Goal: Task Accomplishment & Management: Manage account settings

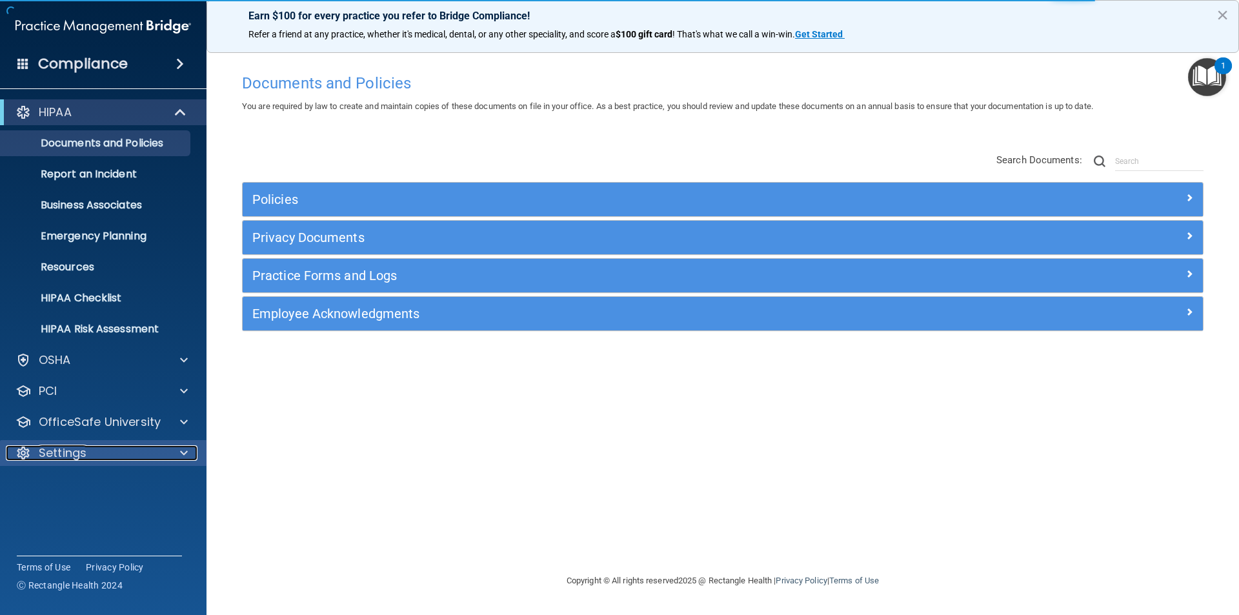
click at [81, 453] on p "Settings" at bounding box center [63, 452] width 48 height 15
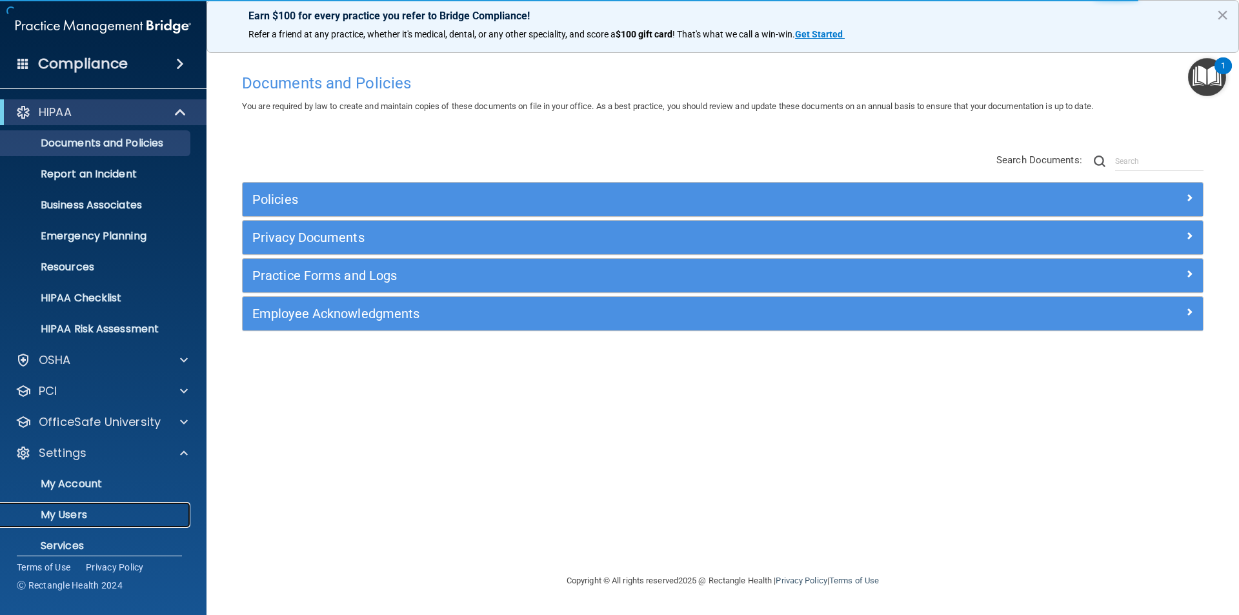
click at [72, 506] on link "My Users" at bounding box center [88, 515] width 203 height 26
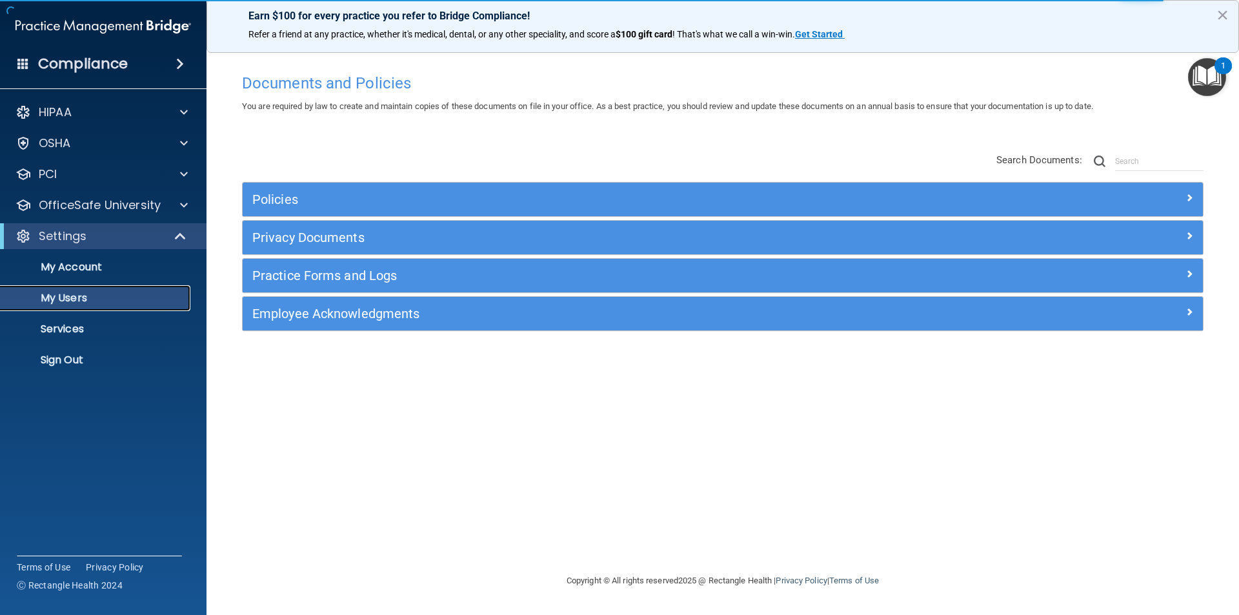
select select "20"
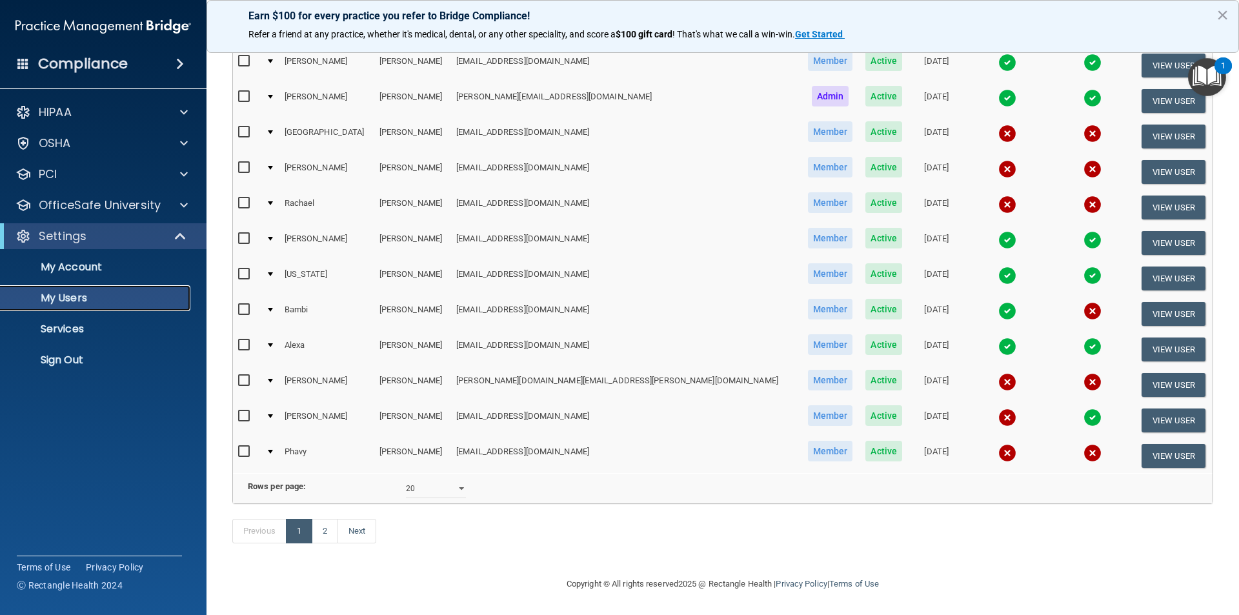
scroll to position [453, 0]
click at [337, 538] on link "2" at bounding box center [325, 531] width 26 height 25
select select "20"
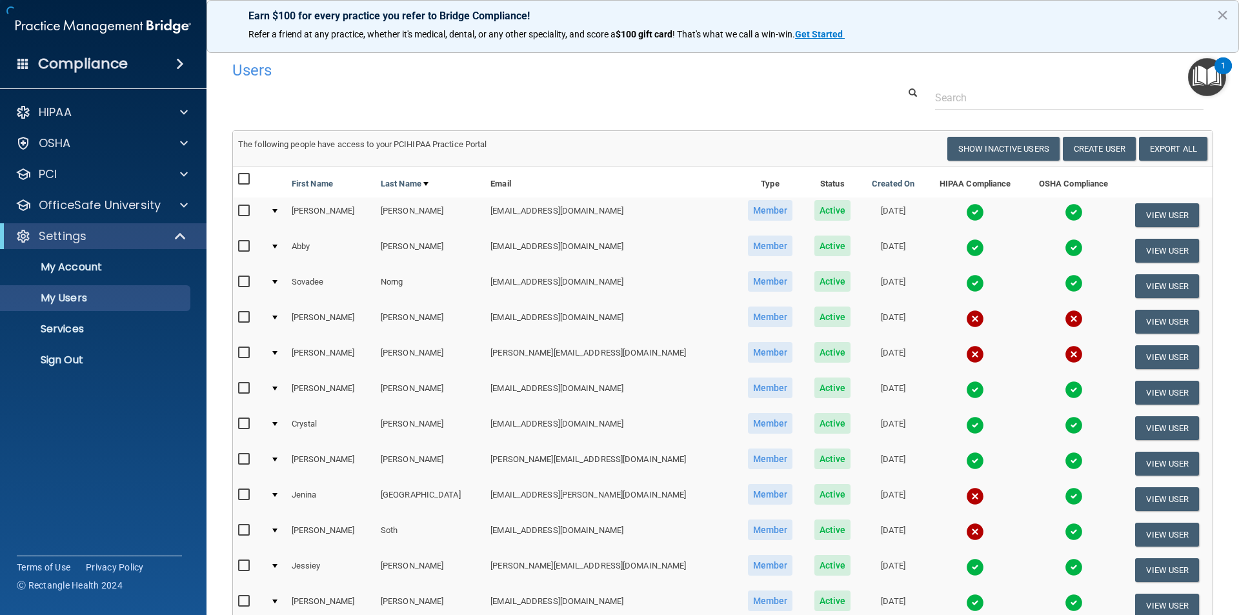
scroll to position [240, 0]
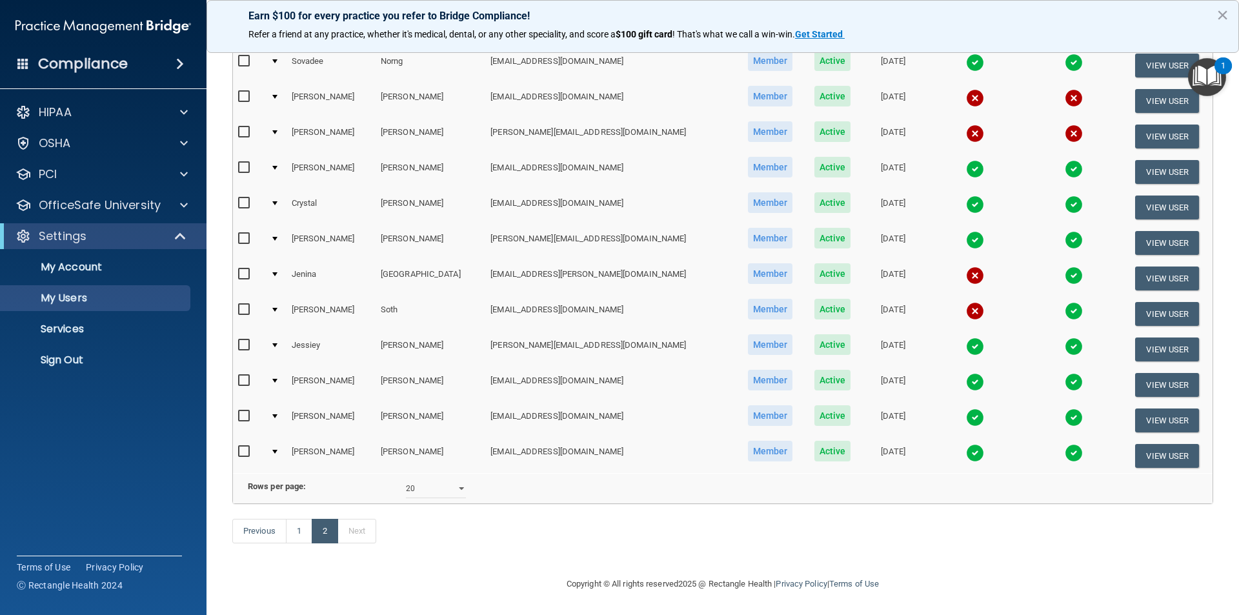
click at [236, 296] on td at bounding box center [249, 313] width 32 height 35
click at [245, 305] on input "checkbox" at bounding box center [245, 310] width 15 height 10
checkbox input "true"
click at [1122, 296] on td "View User" at bounding box center [1167, 313] width 90 height 35
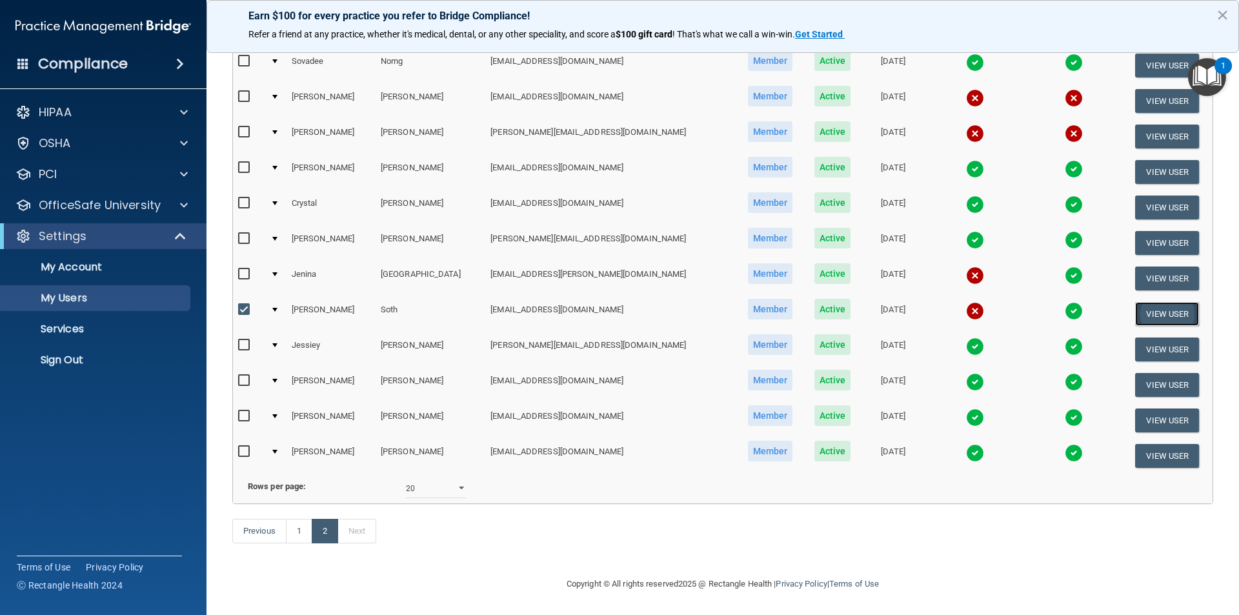
click at [1135, 302] on button "View User" at bounding box center [1167, 314] width 64 height 24
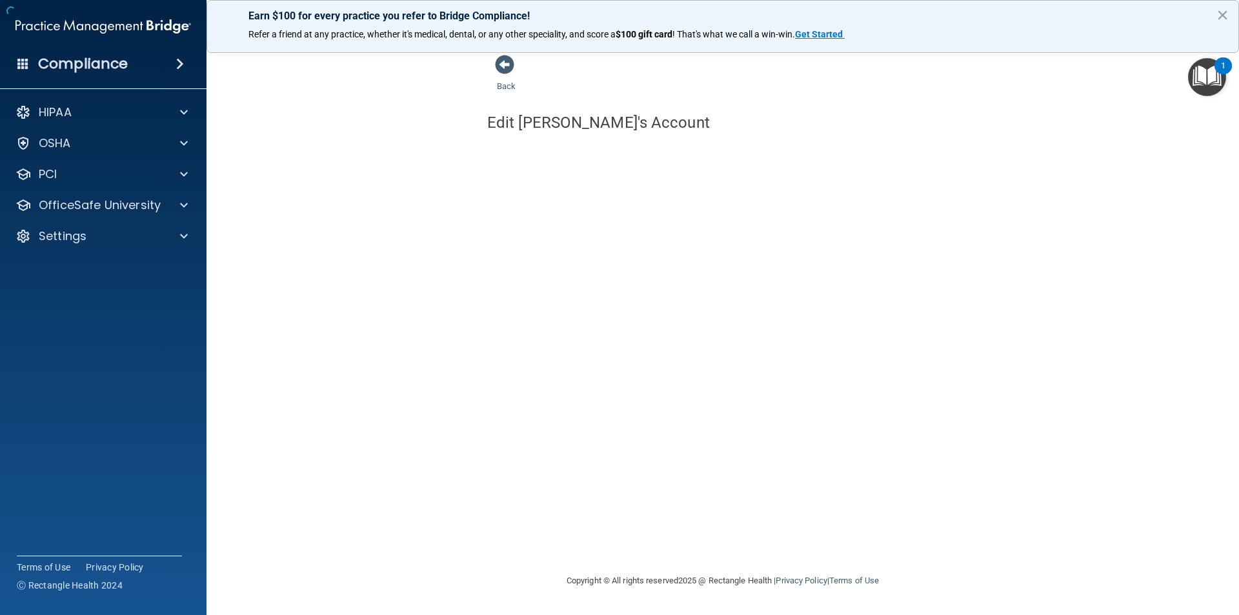
select select "practice_member"
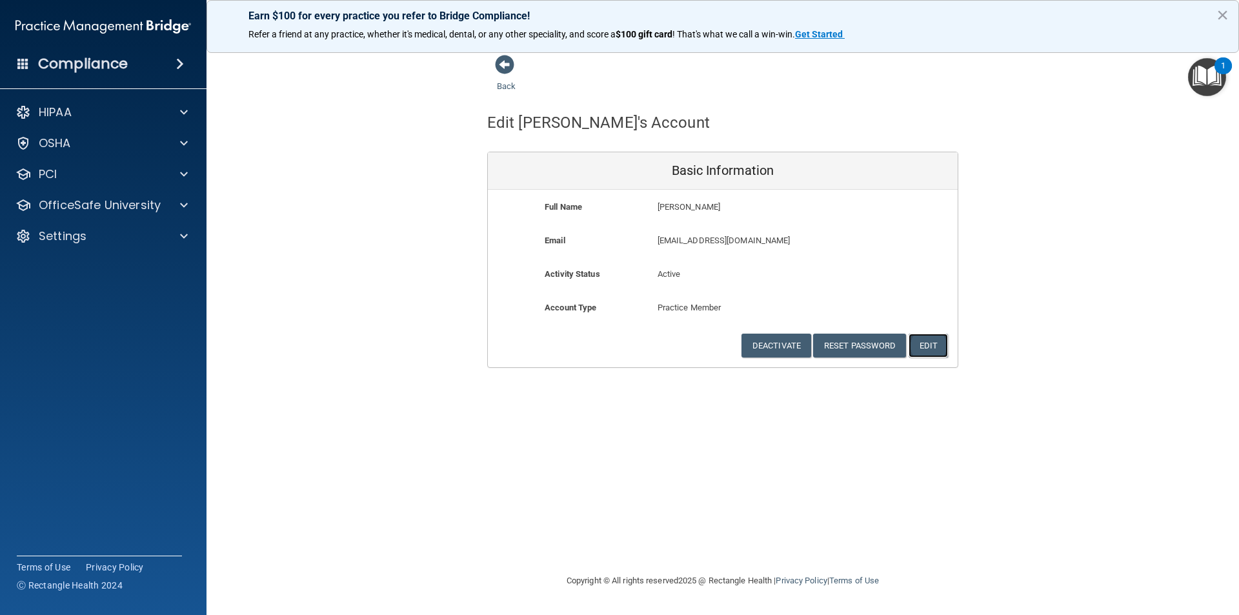
click at [941, 350] on button "Edit" at bounding box center [927, 346] width 39 height 24
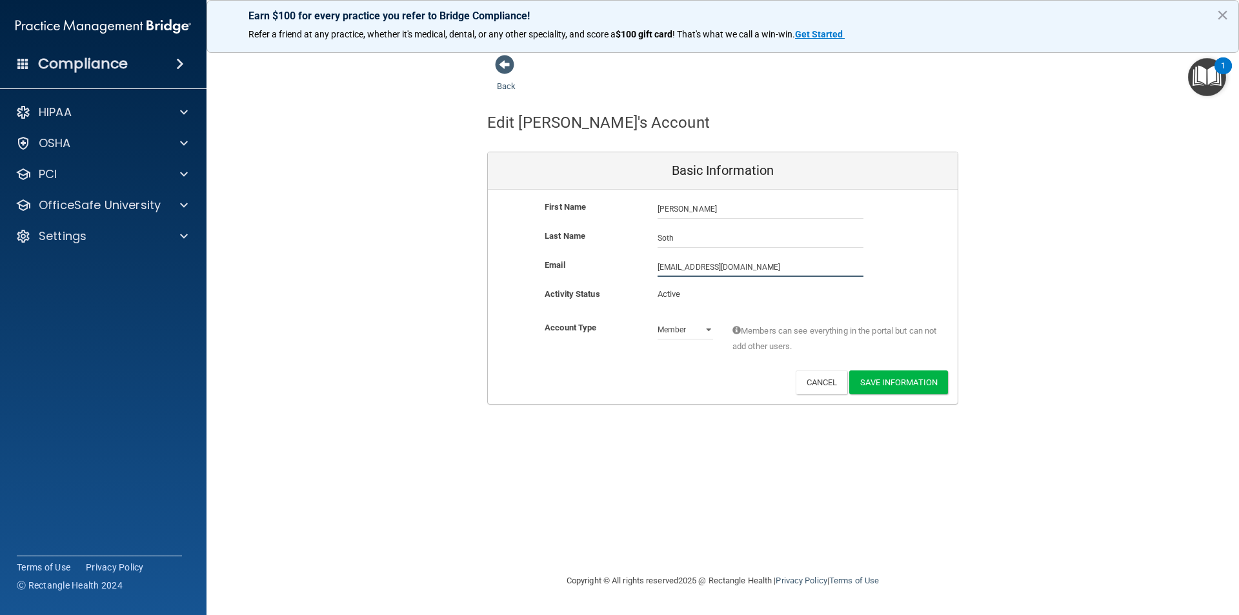
click at [762, 259] on input "[EMAIL_ADDRESS][DOMAIN_NAME]" at bounding box center [760, 266] width 206 height 19
drag, startPoint x: 762, startPoint y: 259, endPoint x: 412, endPoint y: 260, distance: 349.7
click at [412, 260] on div "Back Edit [PERSON_NAME]'s Account Basic Information First Name [PERSON_NAME] [P…" at bounding box center [722, 229] width 981 height 350
type input "[EMAIL_ADDRESS][DOMAIN_NAME]"
click at [883, 389] on button "Save Information" at bounding box center [898, 382] width 99 height 24
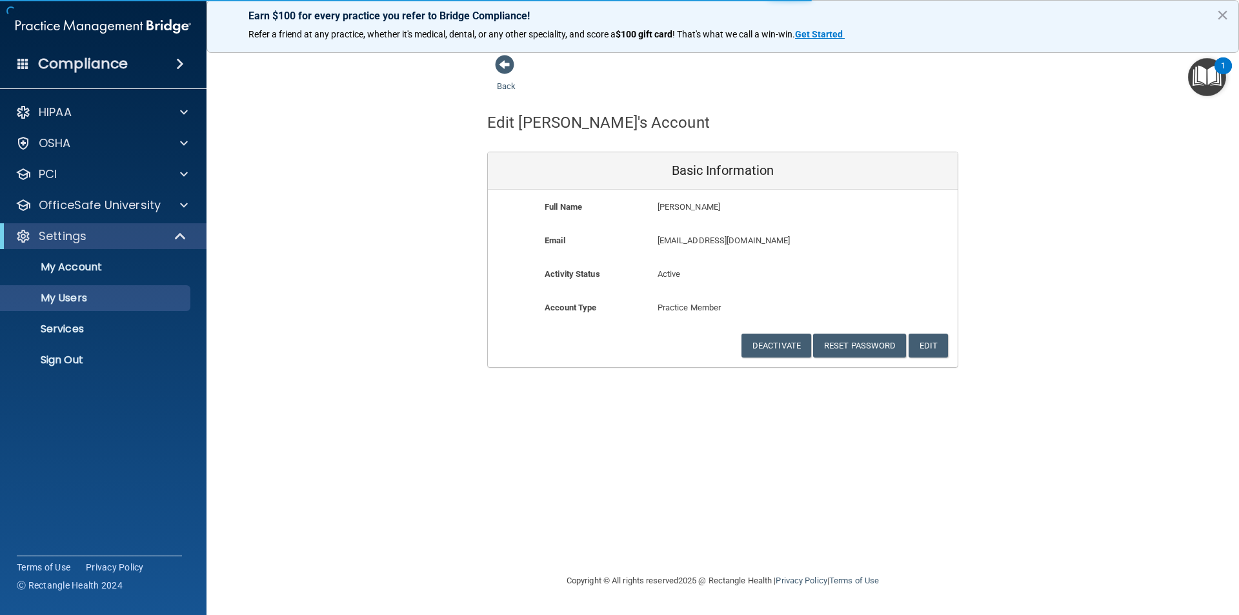
select select "20"
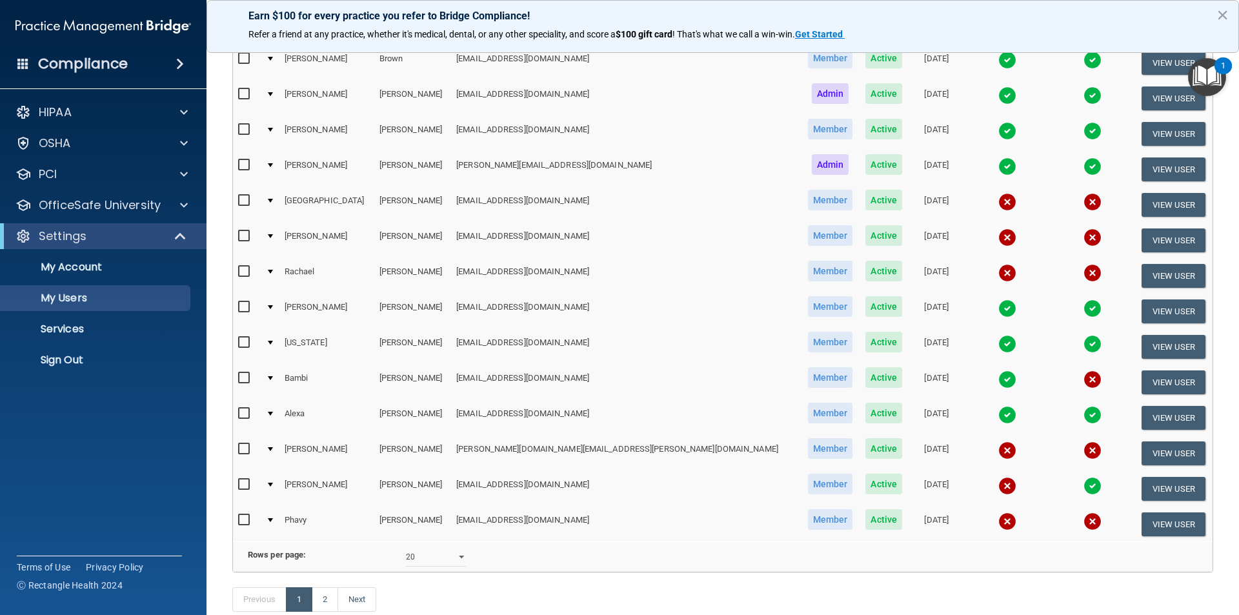
scroll to position [503, 0]
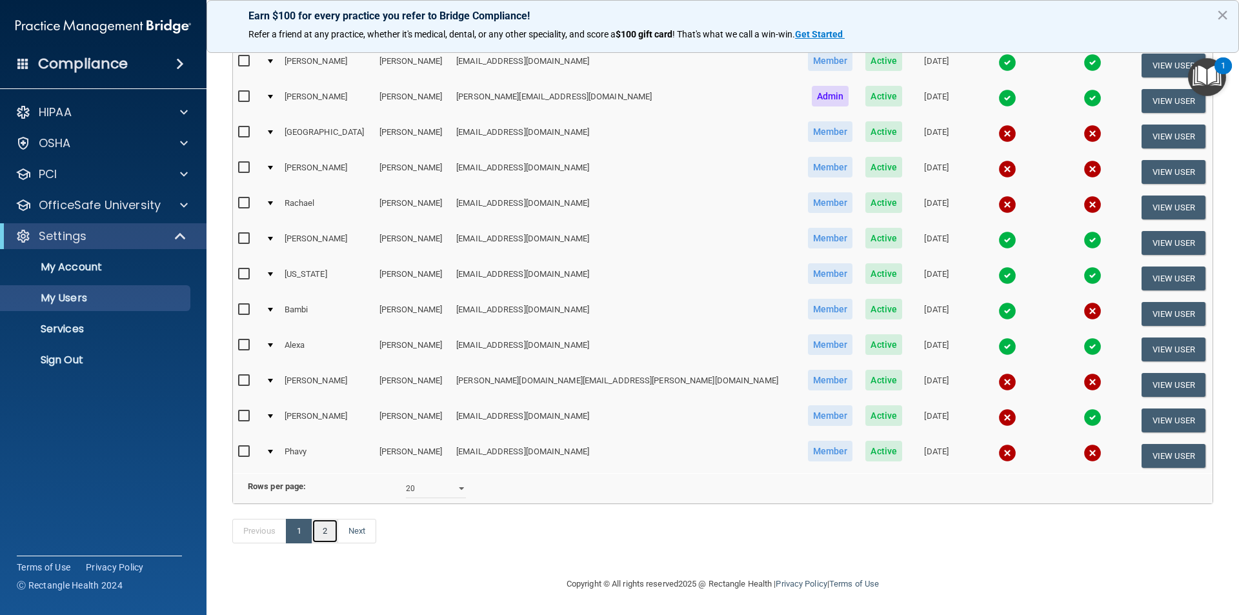
click at [330, 530] on link "2" at bounding box center [325, 531] width 26 height 25
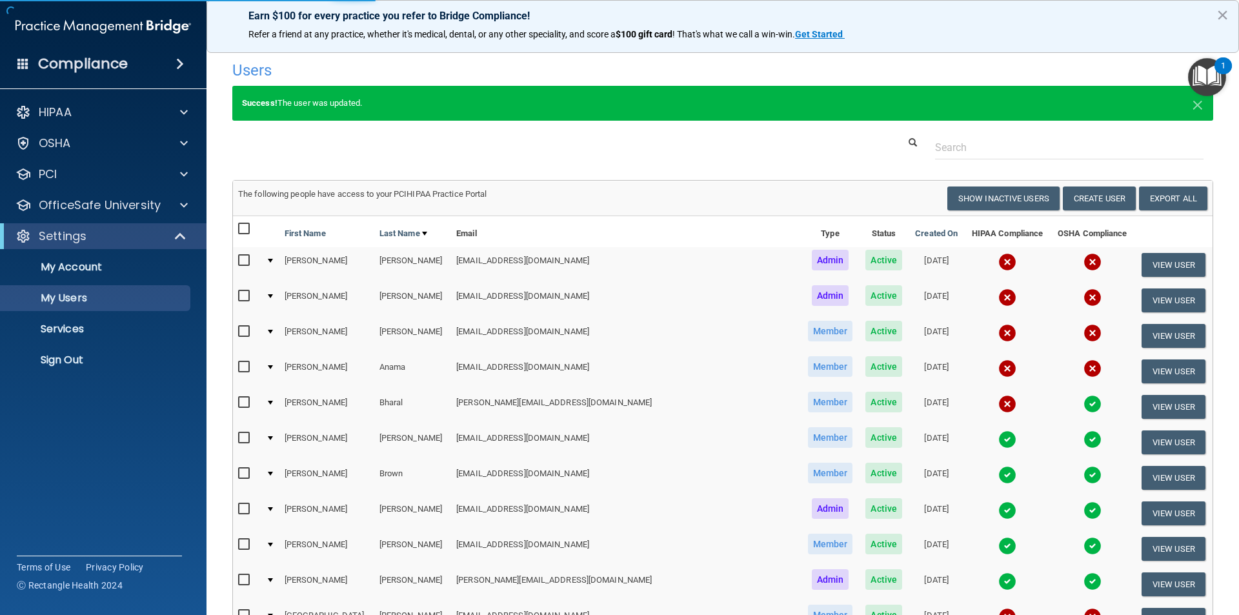
select select "20"
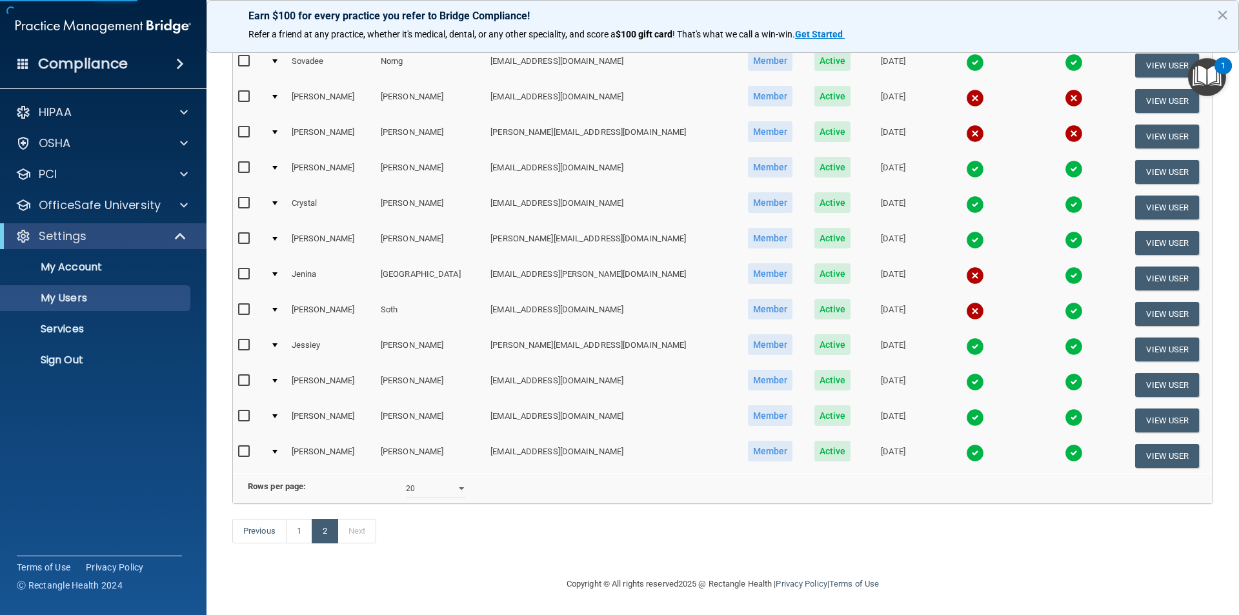
scroll to position [240, 0]
click at [239, 305] on input "checkbox" at bounding box center [245, 310] width 15 height 10
checkbox input "true"
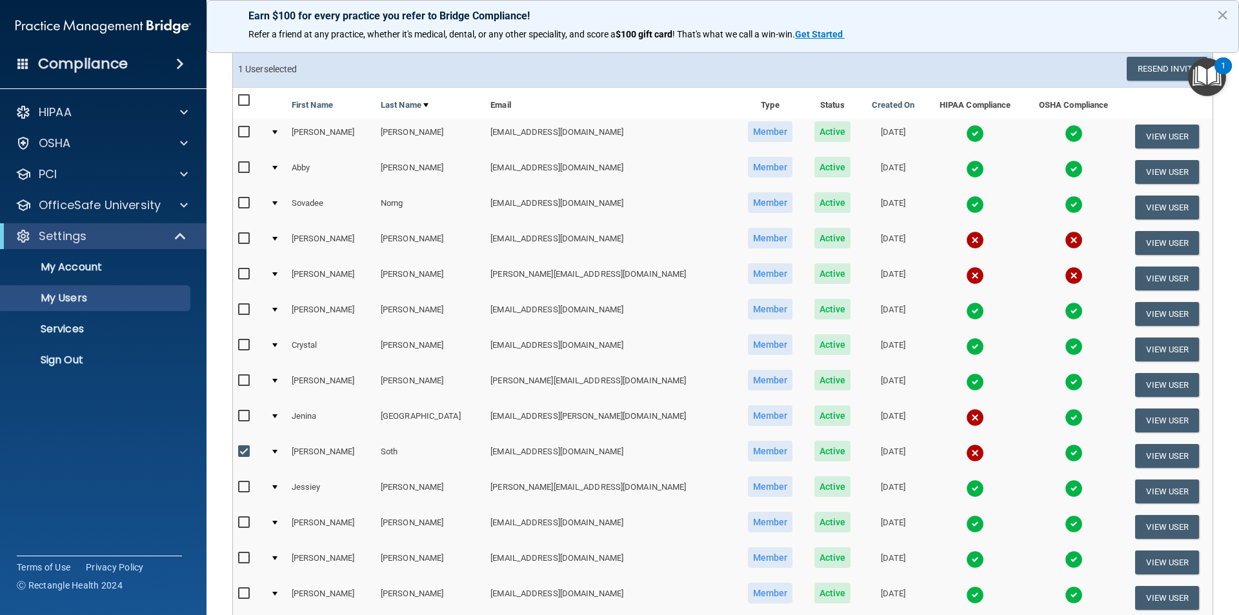
scroll to position [0, 0]
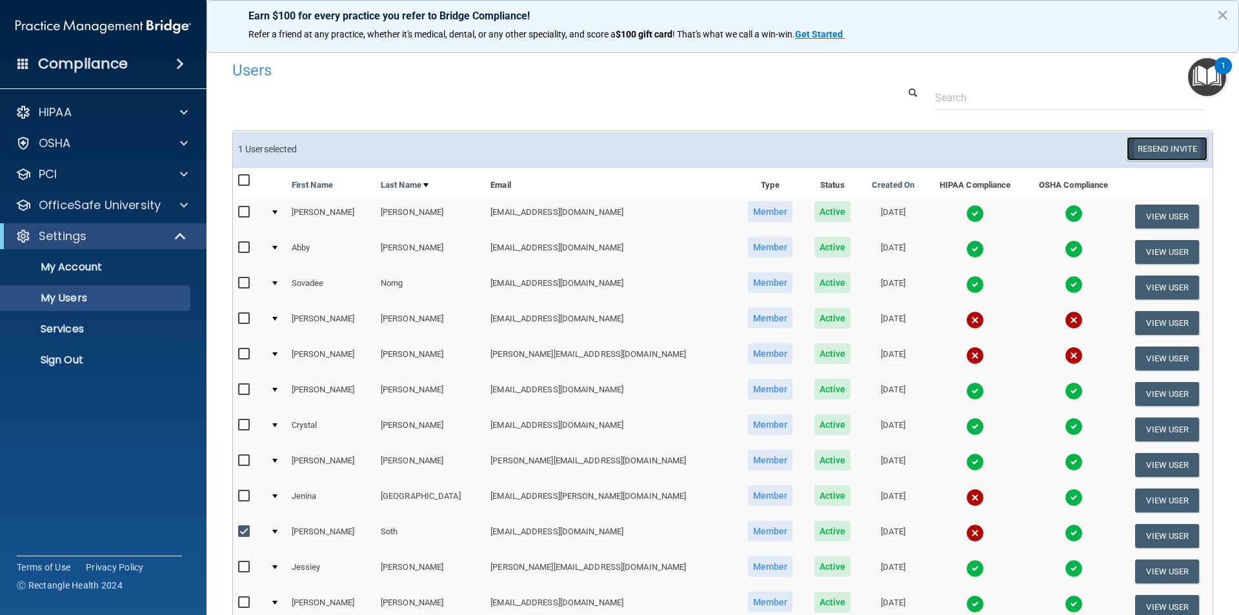
click at [1136, 146] on button "Resend Invite" at bounding box center [1167, 149] width 81 height 24
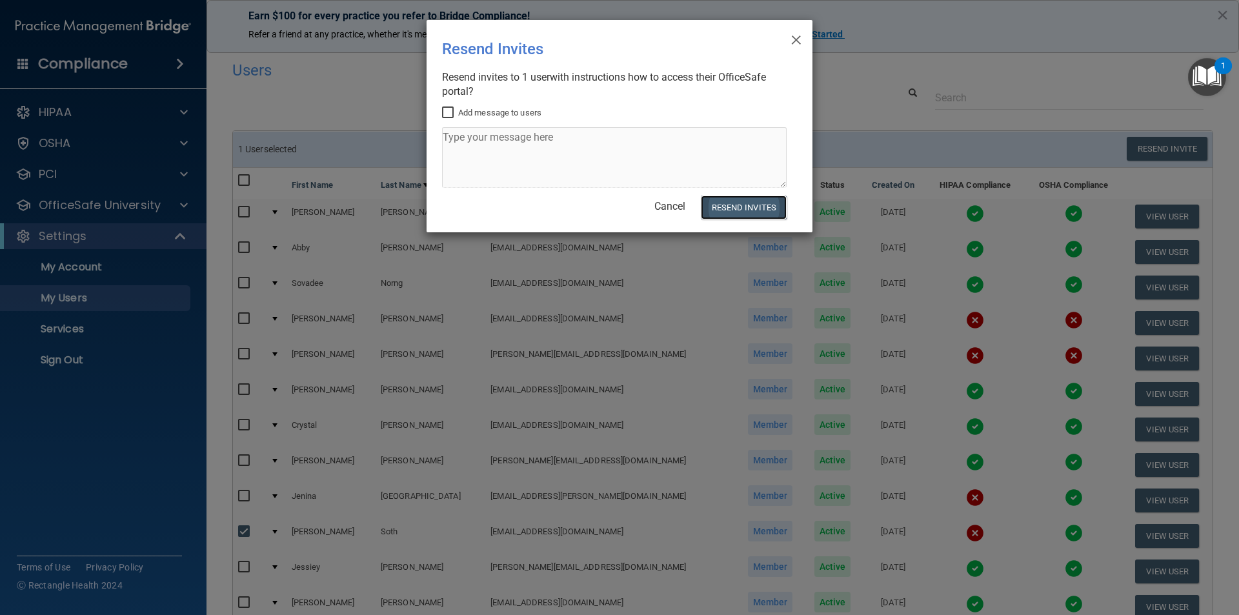
click at [746, 207] on button "Resend Invites" at bounding box center [744, 207] width 86 height 24
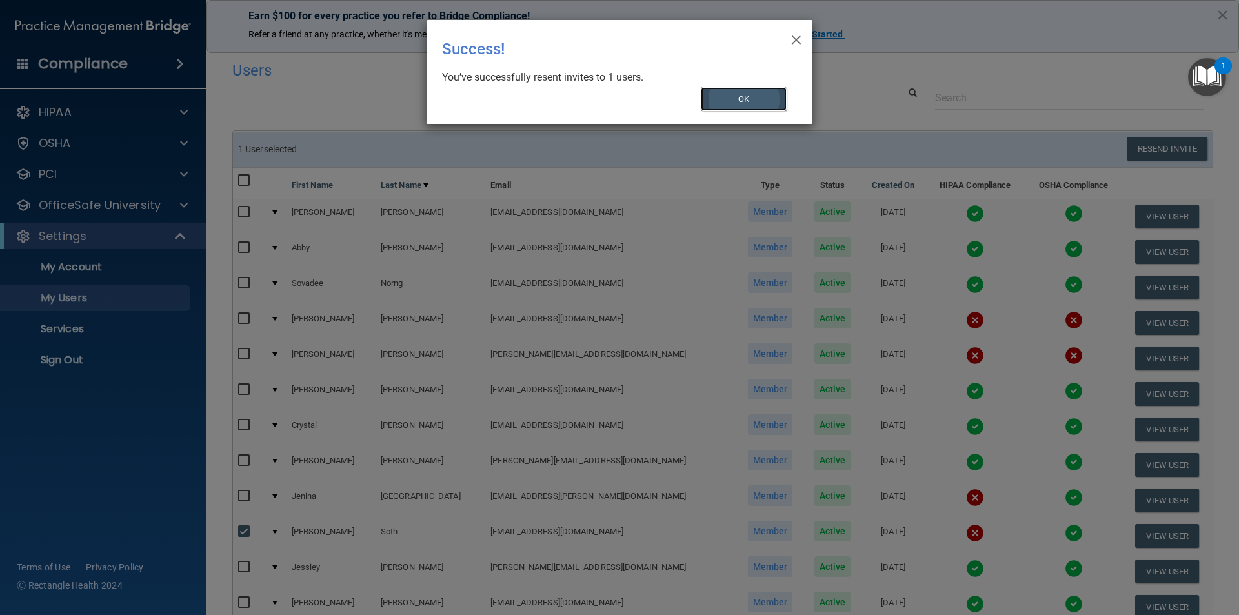
click at [737, 92] on button "OK" at bounding box center [744, 99] width 86 height 24
